Goal: Book appointment/travel/reservation

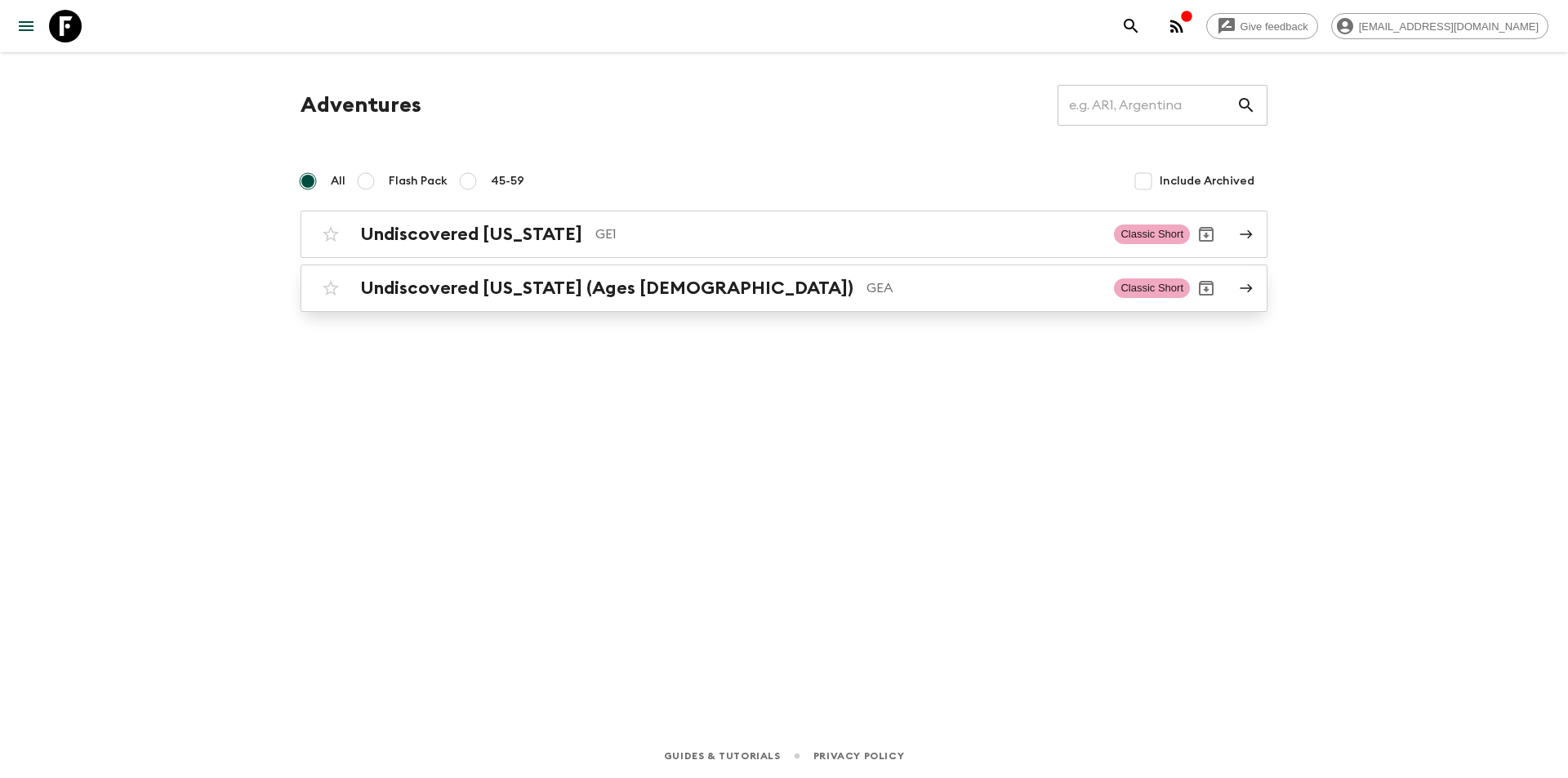
click at [503, 278] on h2 "Undiscovered [US_STATE] (Ages [DEMOGRAPHIC_DATA])" at bounding box center [607, 288] width 493 height 21
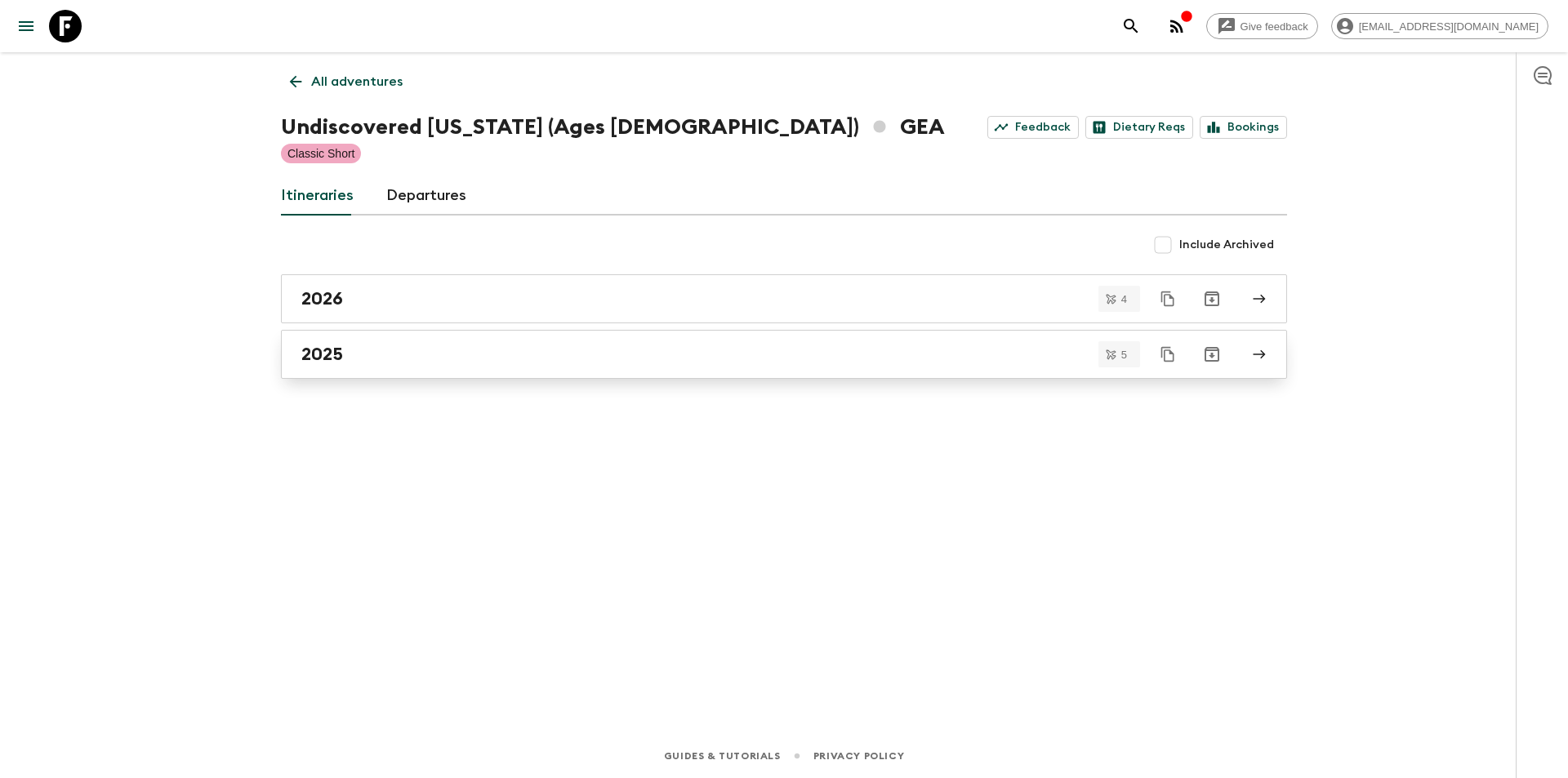
click at [482, 361] on div "2025" at bounding box center [769, 354] width 934 height 21
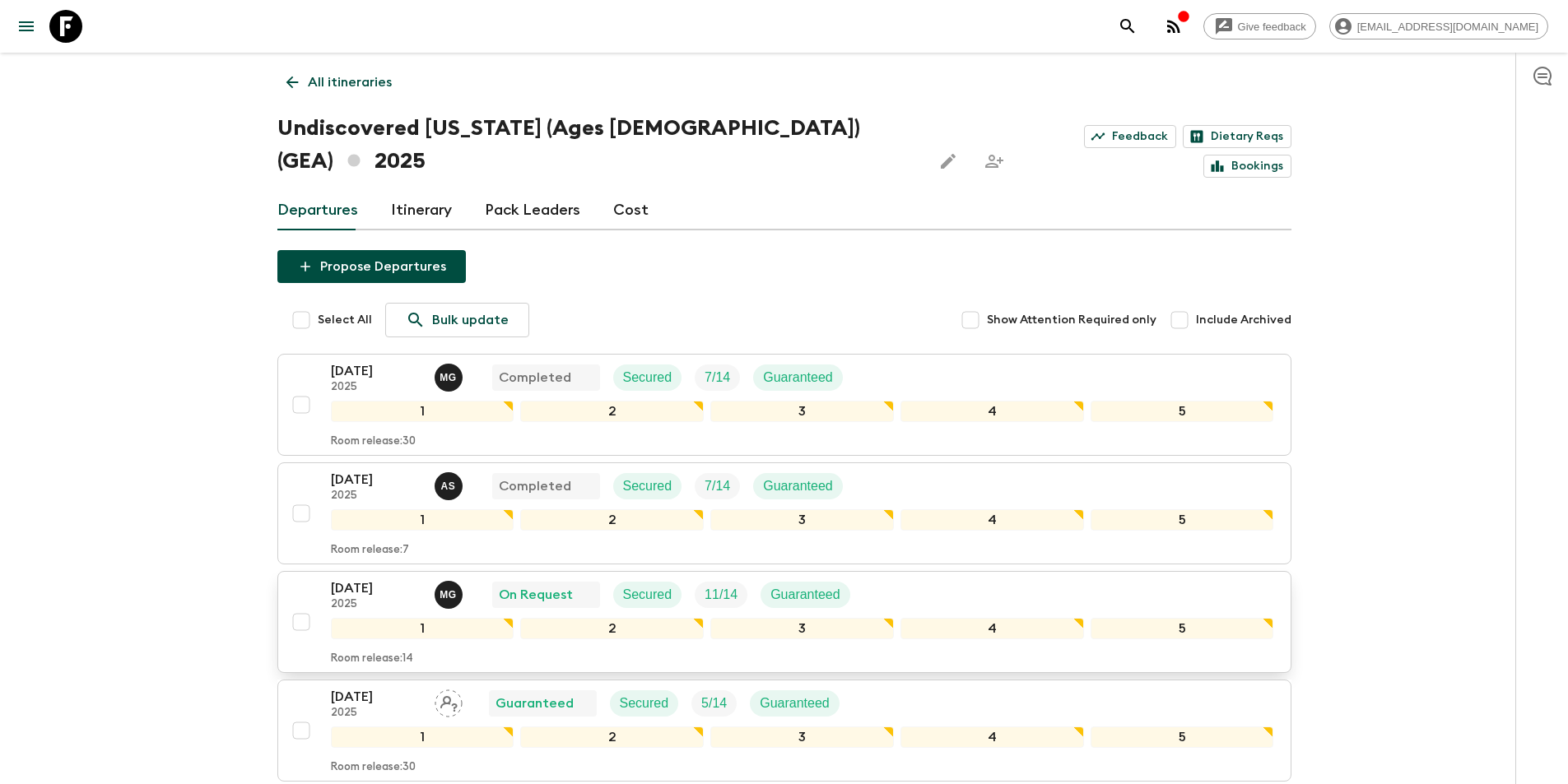
click at [385, 579] on p "[DATE]" at bounding box center [376, 588] width 91 height 20
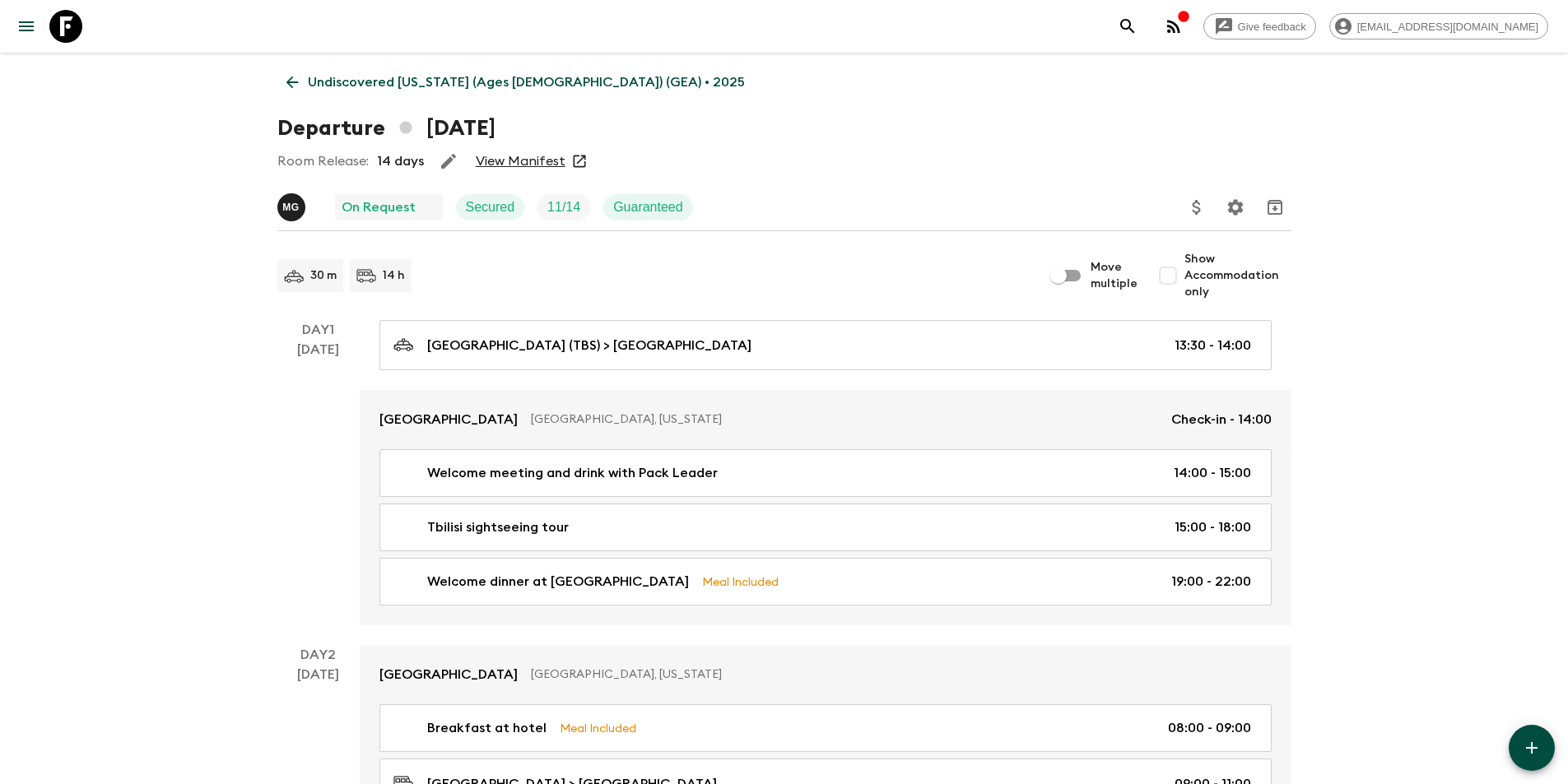
click at [494, 163] on link "View Manifest" at bounding box center [520, 161] width 90 height 16
